Goal: Find specific page/section: Find specific page/section

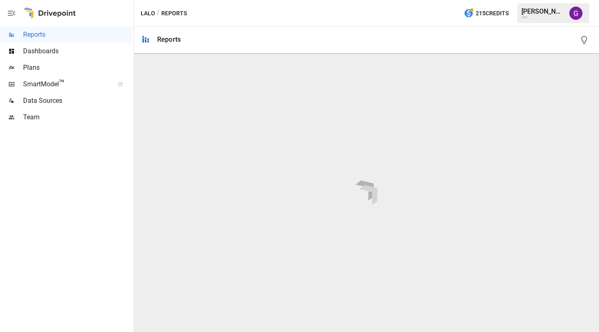
click at [51, 64] on span "Plans" at bounding box center [77, 68] width 109 height 10
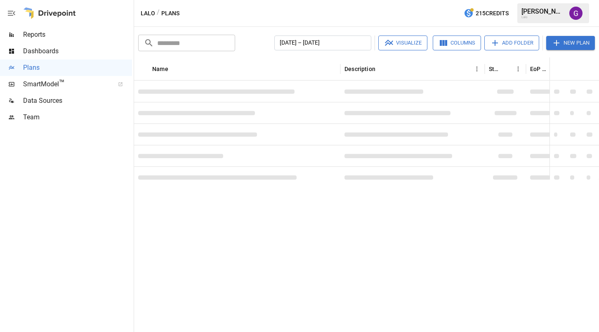
click at [47, 52] on span "Dashboards" at bounding box center [77, 51] width 109 height 10
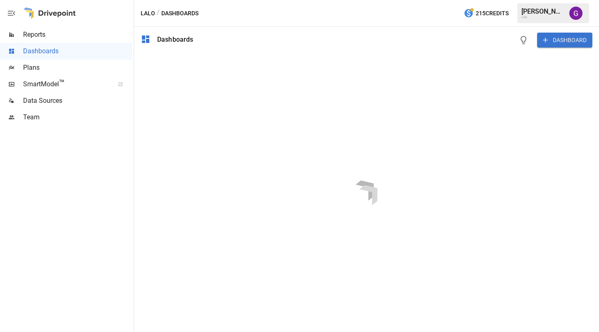
click at [47, 71] on span "Plans" at bounding box center [77, 68] width 109 height 10
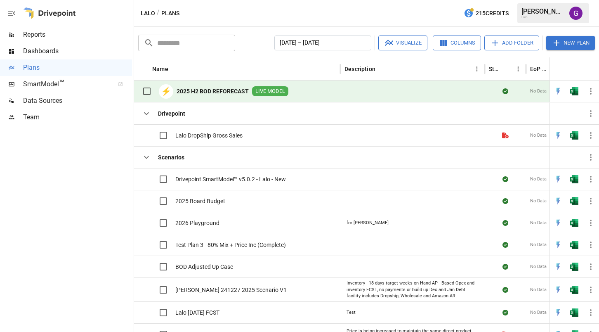
click at [201, 92] on b "2025 H2 BOD REFORECAST" at bounding box center [213, 91] width 72 height 8
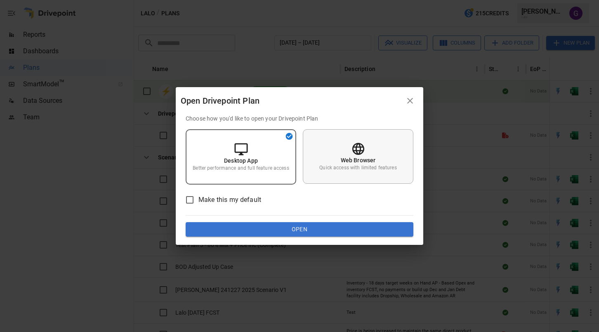
click at [352, 163] on p "Web Browser" at bounding box center [358, 160] width 35 height 8
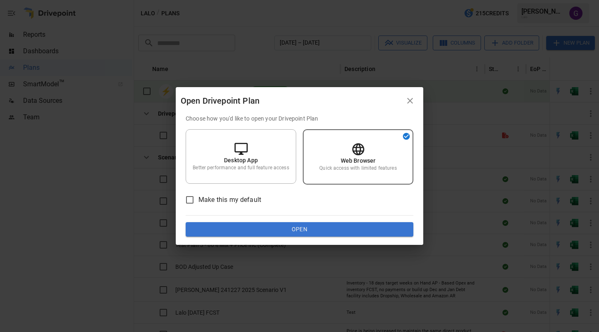
click at [323, 227] on button "Open" at bounding box center [300, 229] width 228 height 15
